Goal: Navigation & Orientation: Find specific page/section

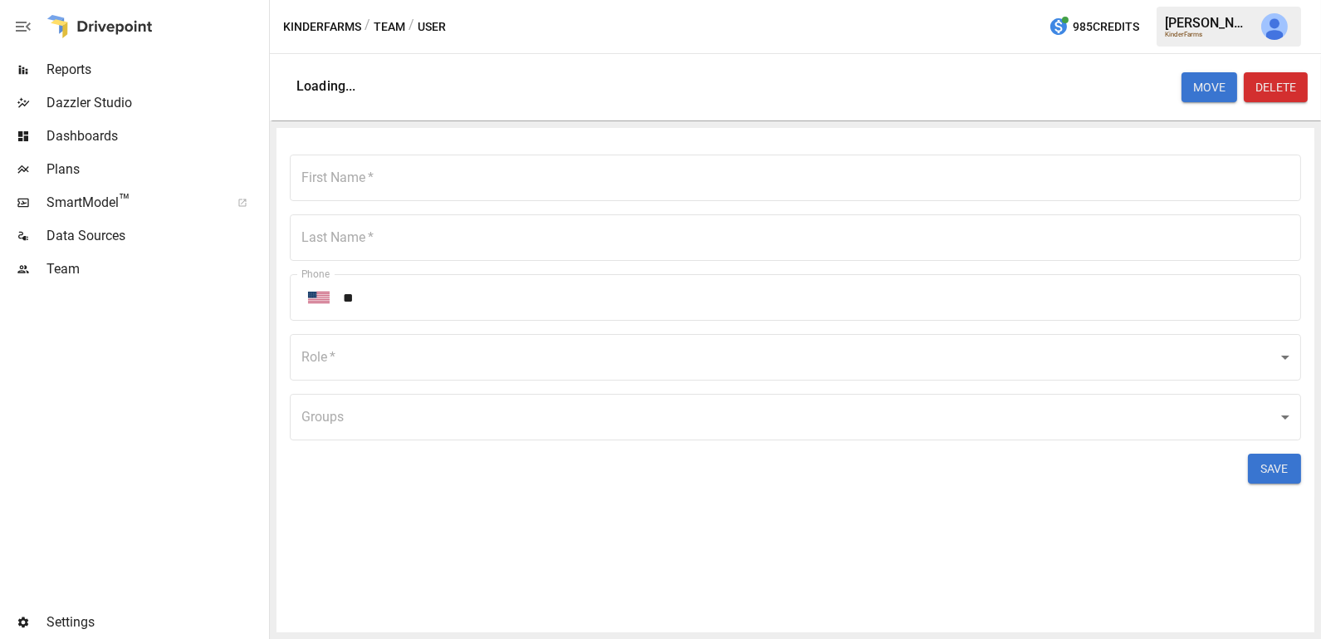
click at [155, 257] on div "Team" at bounding box center [133, 268] width 266 height 33
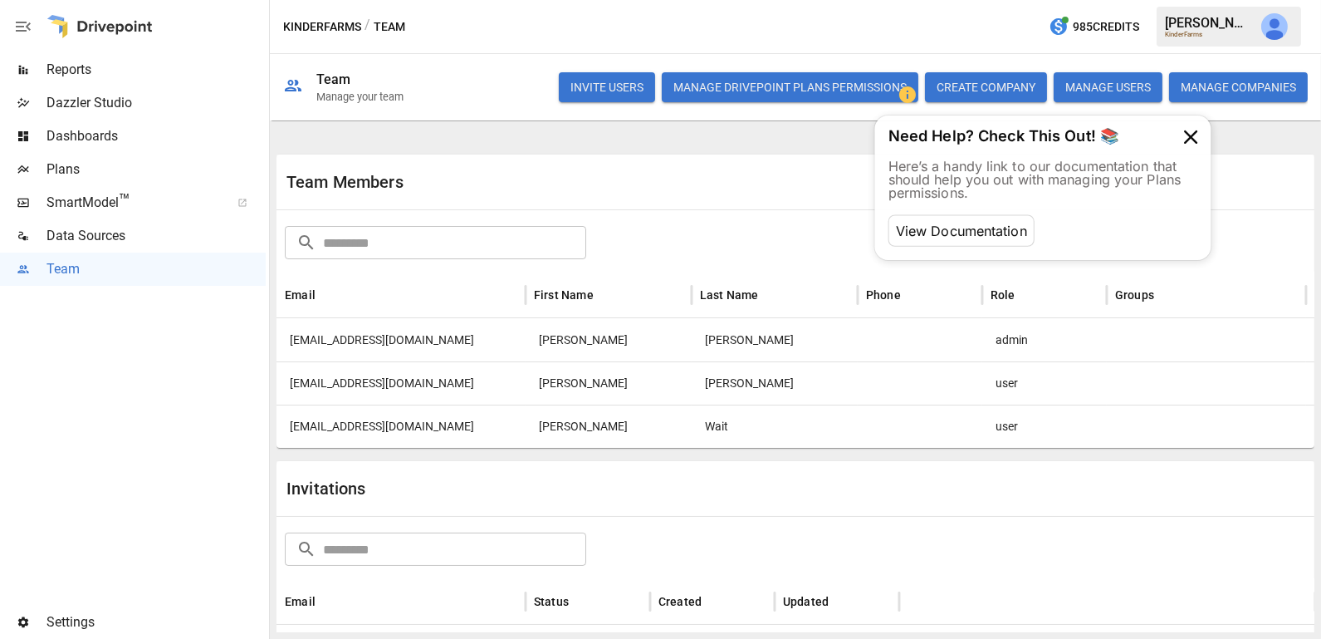
scroll to position [61, 0]
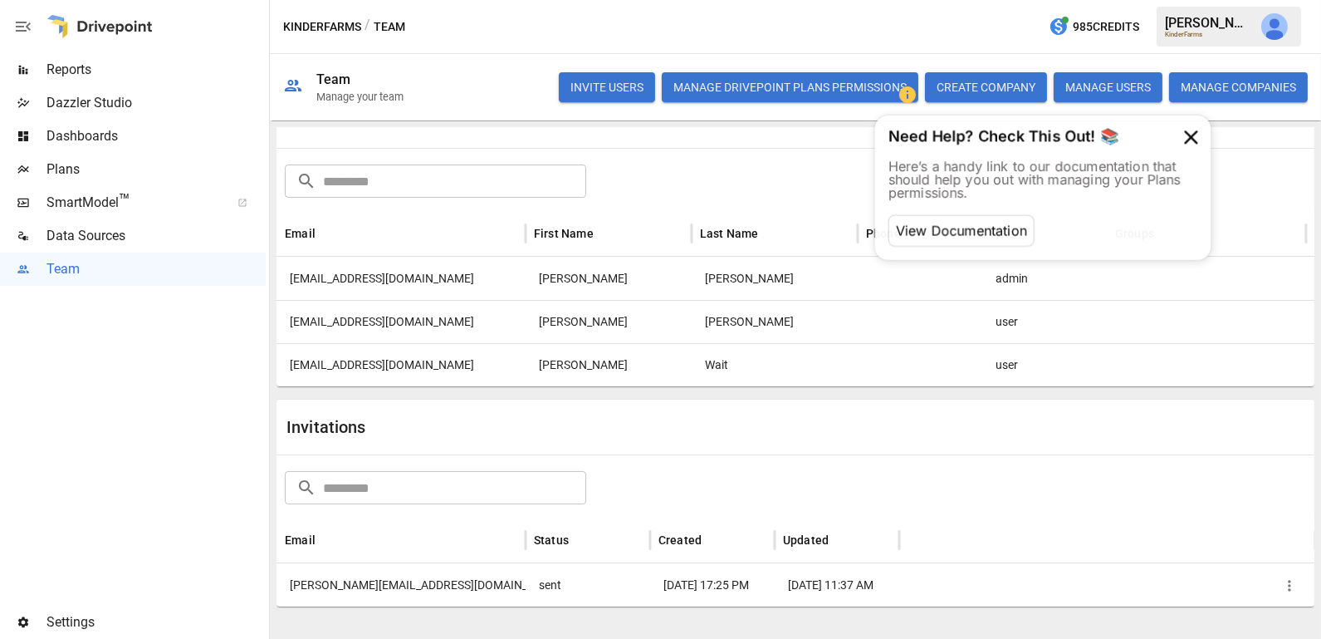
click at [778, 86] on button "Manage Drivepoint Plans Permissions" at bounding box center [790, 87] width 257 height 30
click at [419, 362] on div "[EMAIL_ADDRESS][DOMAIN_NAME]" at bounding box center [401, 364] width 249 height 43
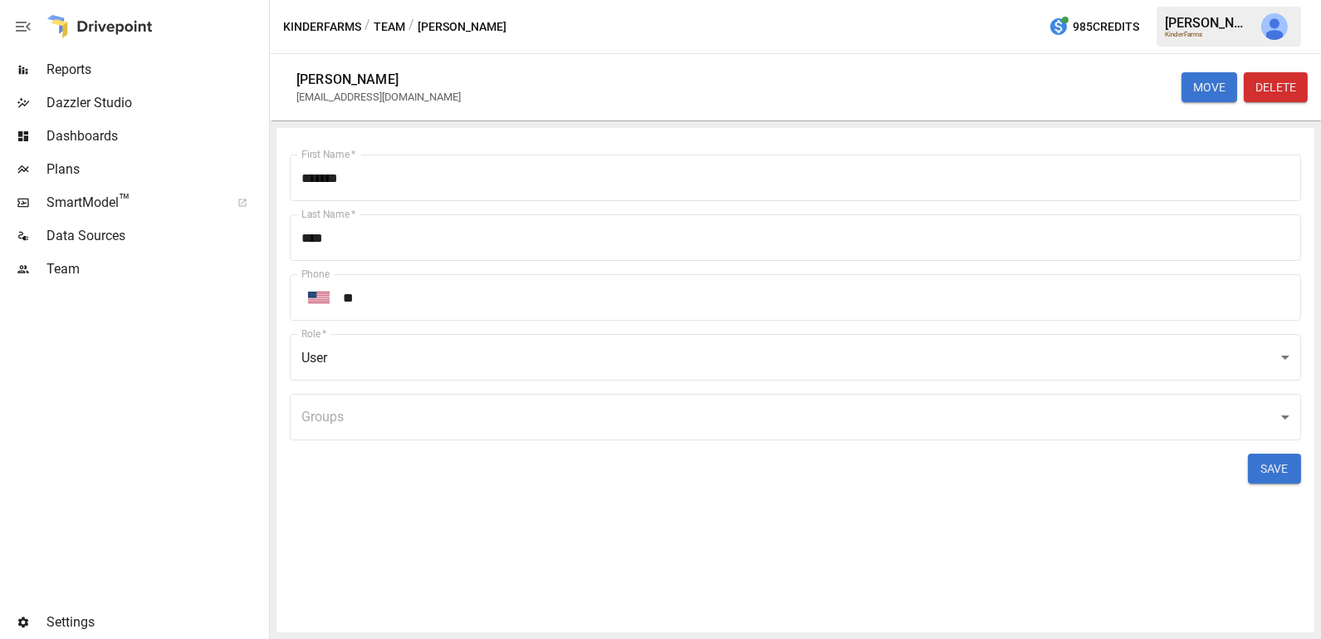
click at [392, 96] on div "[EMAIL_ADDRESS][DOMAIN_NAME]" at bounding box center [378, 97] width 164 height 12
copy div "[EMAIL_ADDRESS][DOMAIN_NAME] MOVE DELETE First Name   *"
click at [125, 263] on span "Team" at bounding box center [156, 269] width 219 height 20
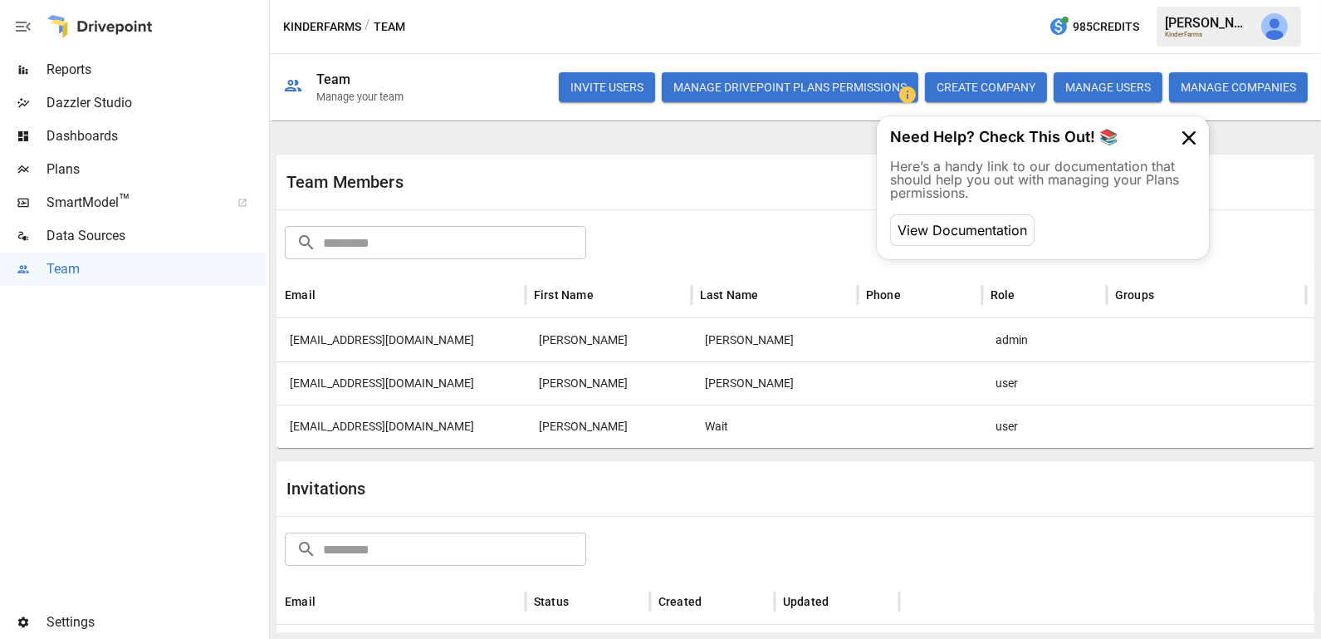
click at [737, 86] on button "Manage Drivepoint Plans Permissions" at bounding box center [790, 87] width 257 height 30
click at [104, 79] on span "Reports" at bounding box center [156, 70] width 219 height 20
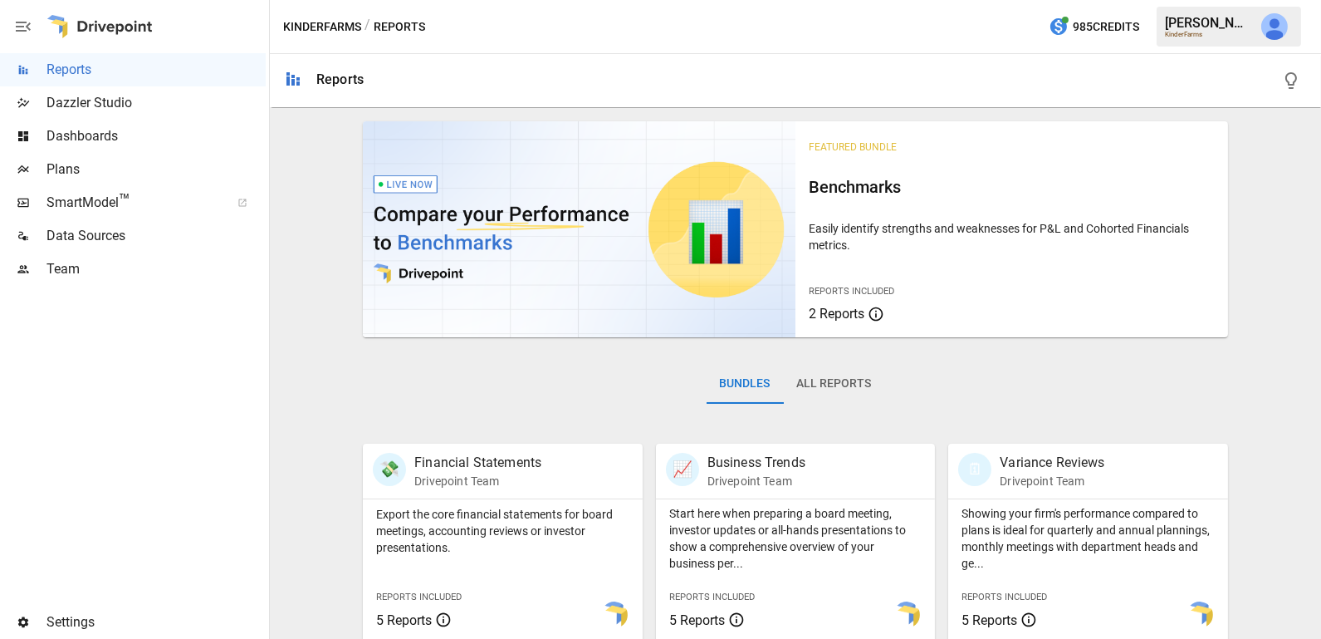
click at [140, 157] on div "Plans" at bounding box center [133, 169] width 266 height 33
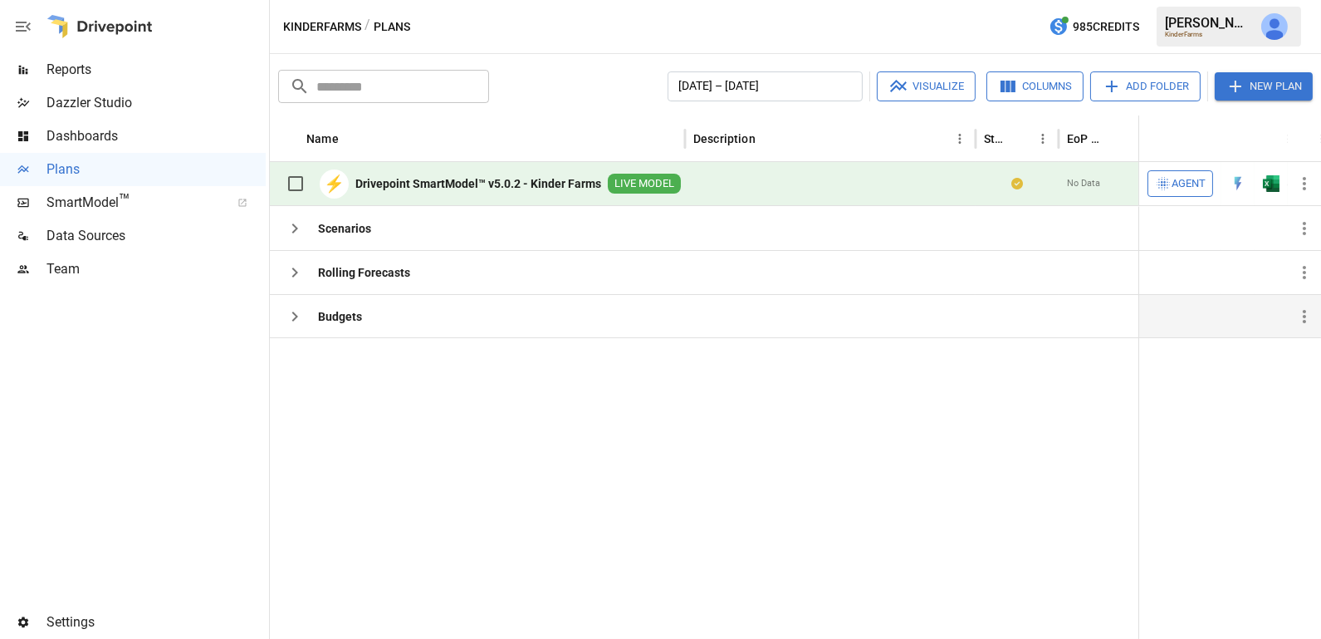
click at [291, 312] on icon "button" at bounding box center [295, 316] width 20 height 20
